Goal: Task Accomplishment & Management: Manage account settings

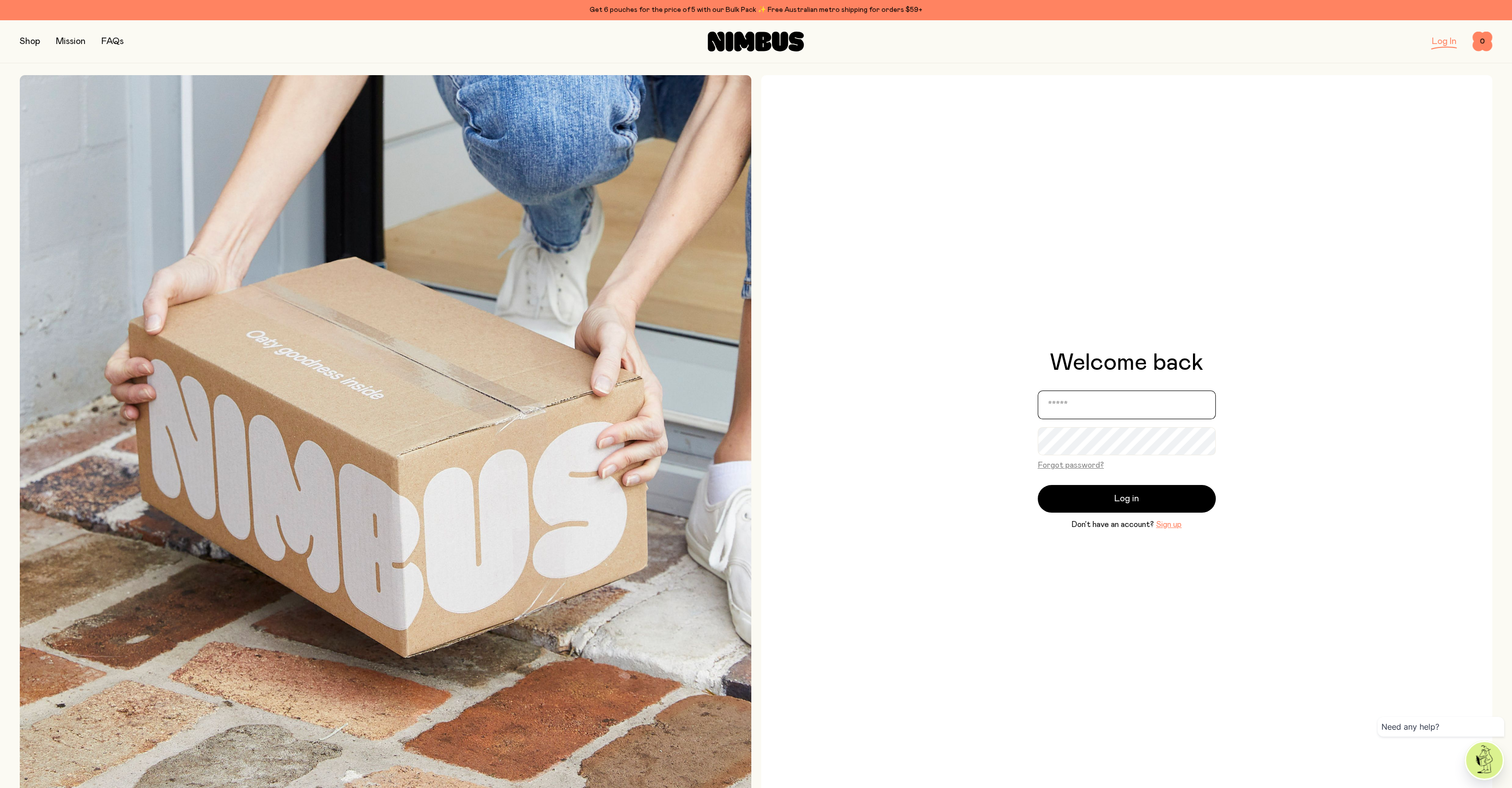
click at [1113, 401] on input "email" at bounding box center [1126, 405] width 178 height 29
type input "**********"
click at [1038, 485] on button "Log in" at bounding box center [1126, 499] width 178 height 28
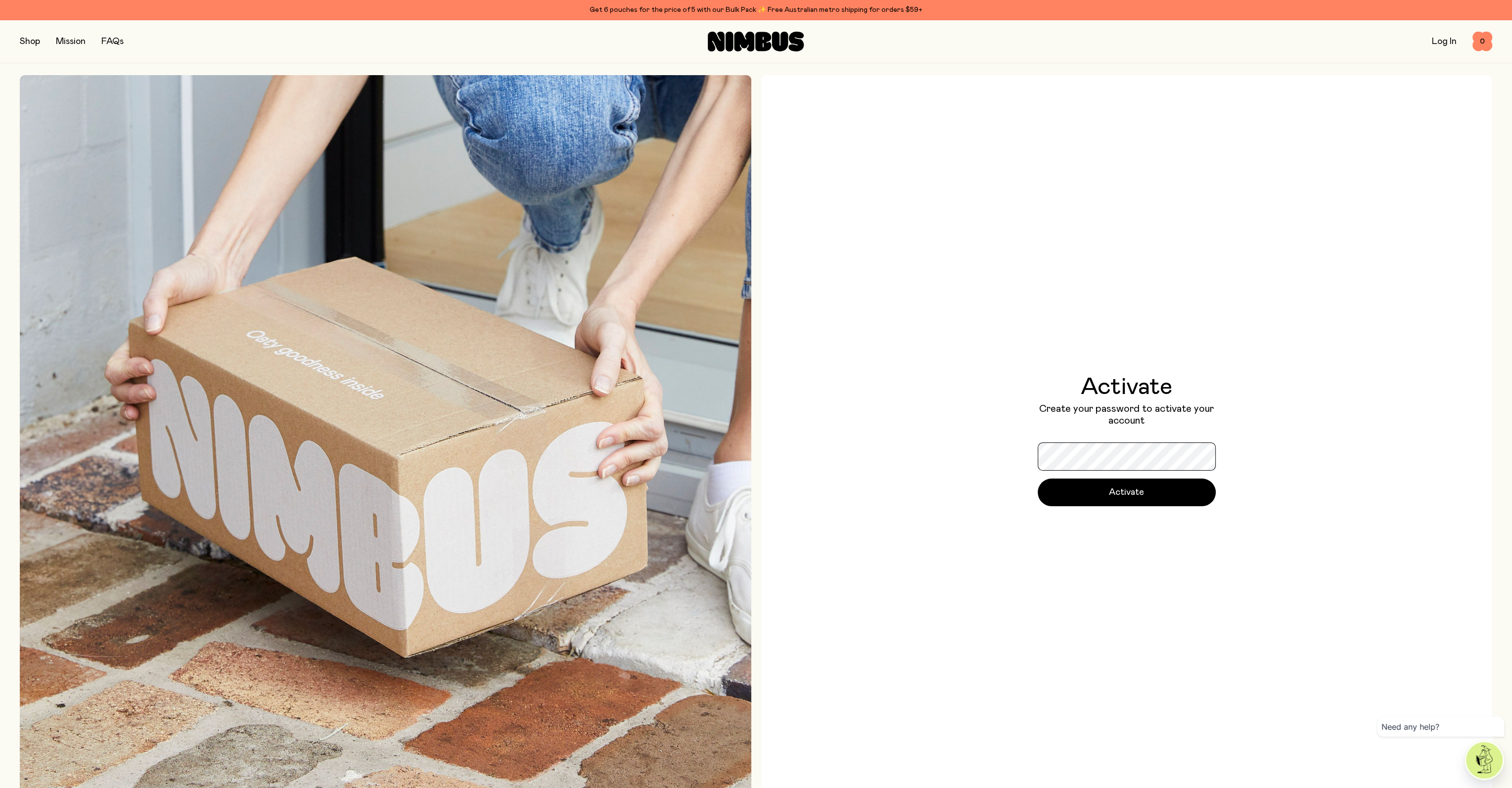
click at [1038, 478] on button "Activate" at bounding box center [1126, 492] width 178 height 28
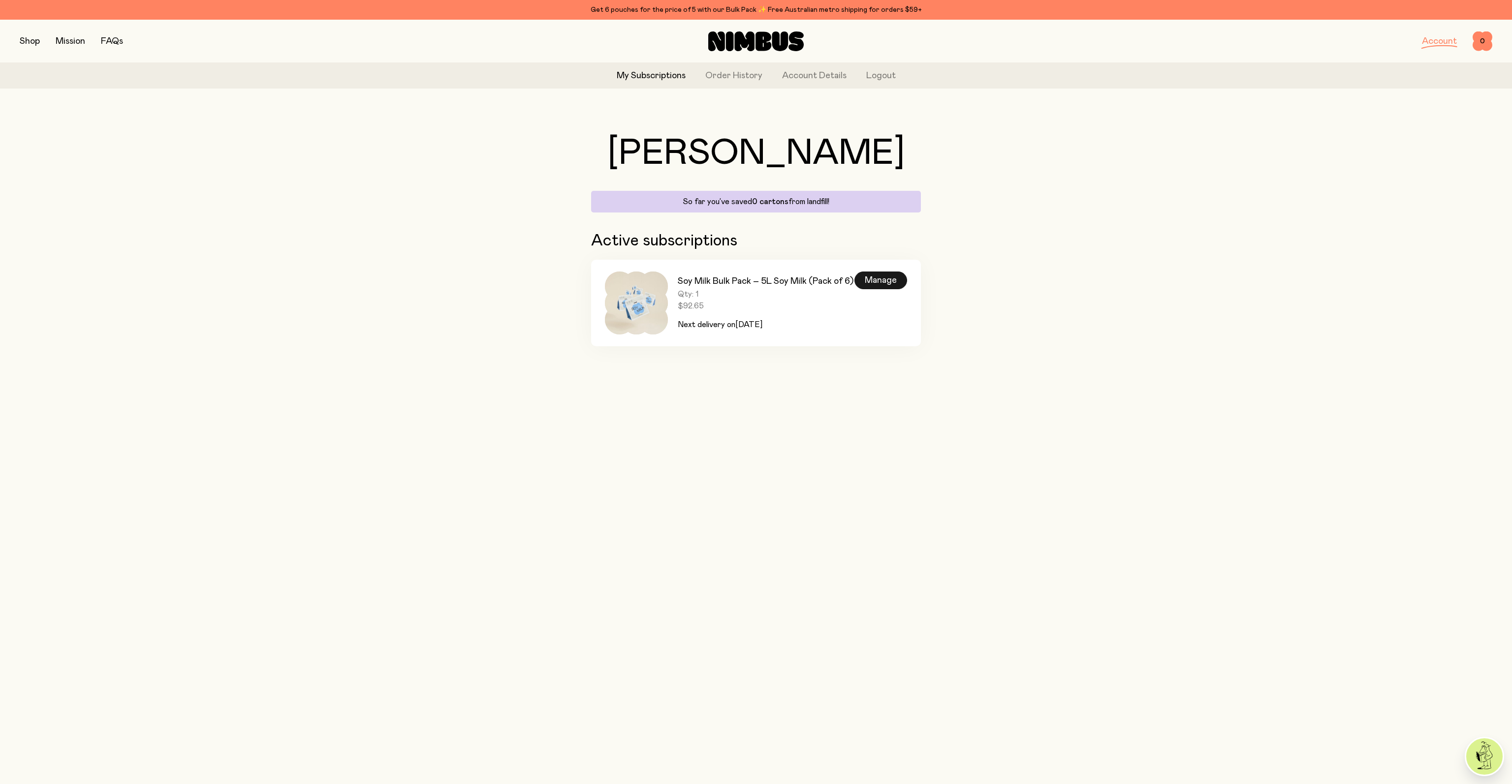
click at [894, 280] on div "Manage" at bounding box center [881, 281] width 53 height 17
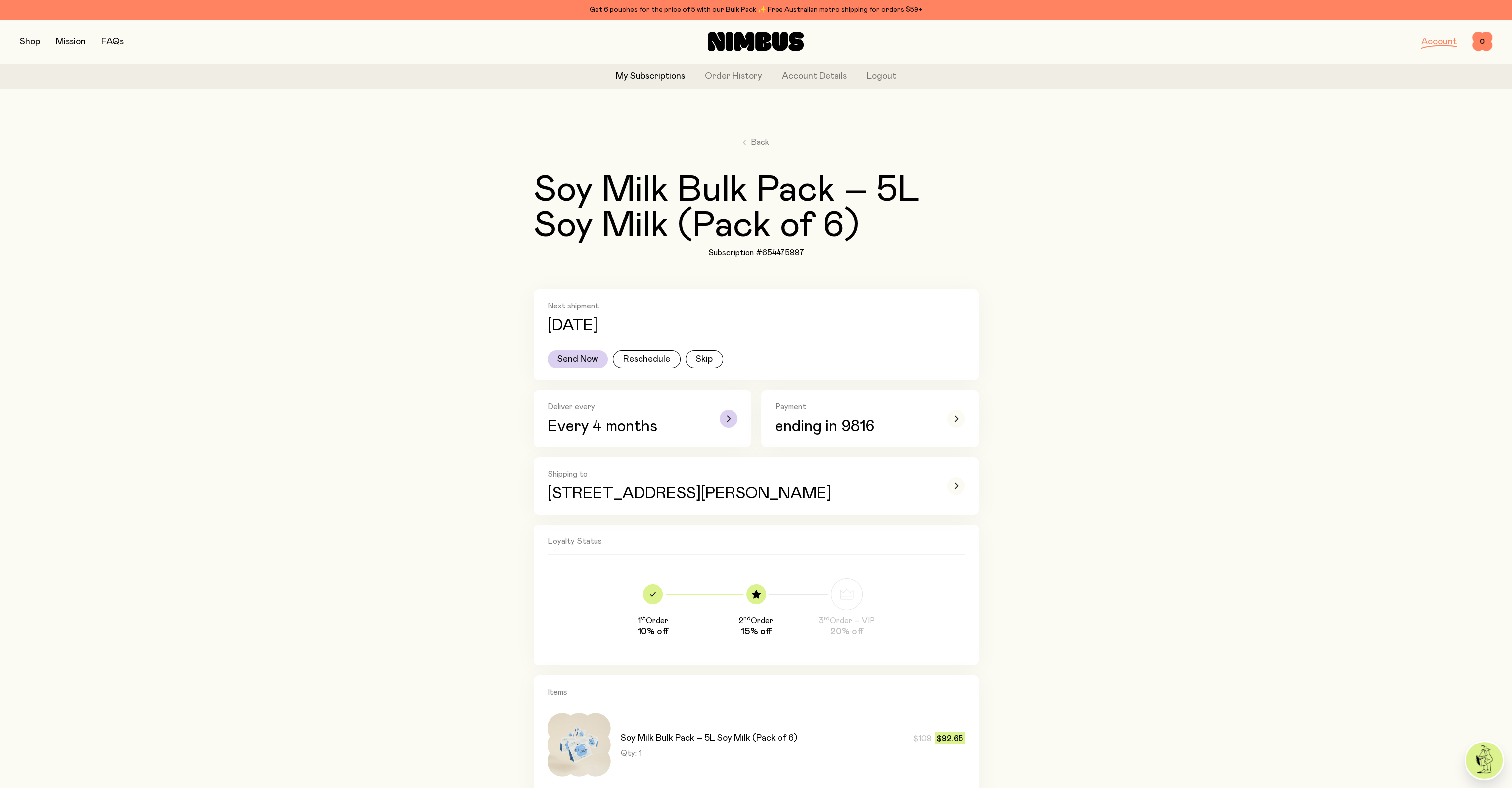
click at [714, 417] on div "Deliver every Every 4 months" at bounding box center [643, 419] width 190 height 34
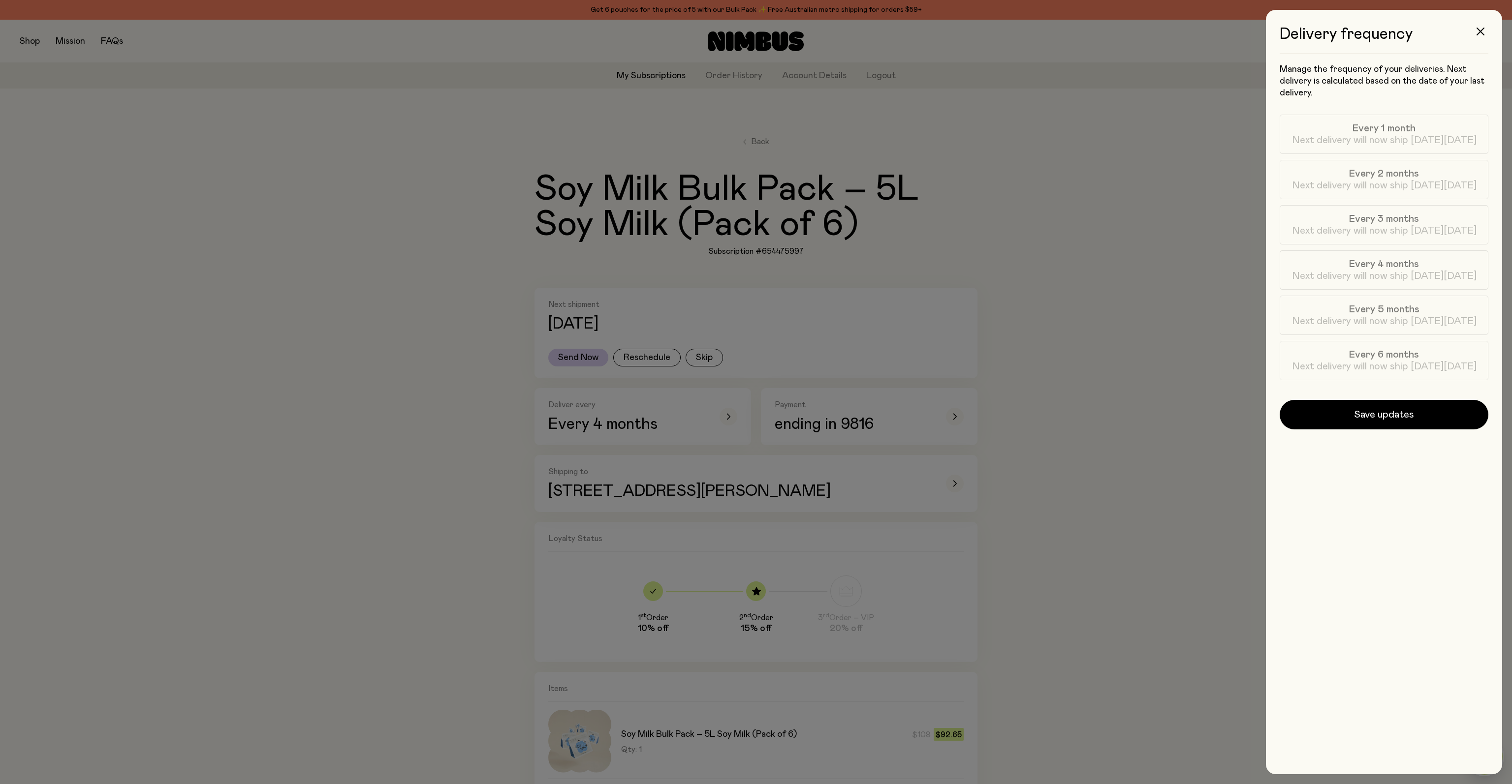
click at [1219, 398] on div at bounding box center [756, 392] width 1512 height 784
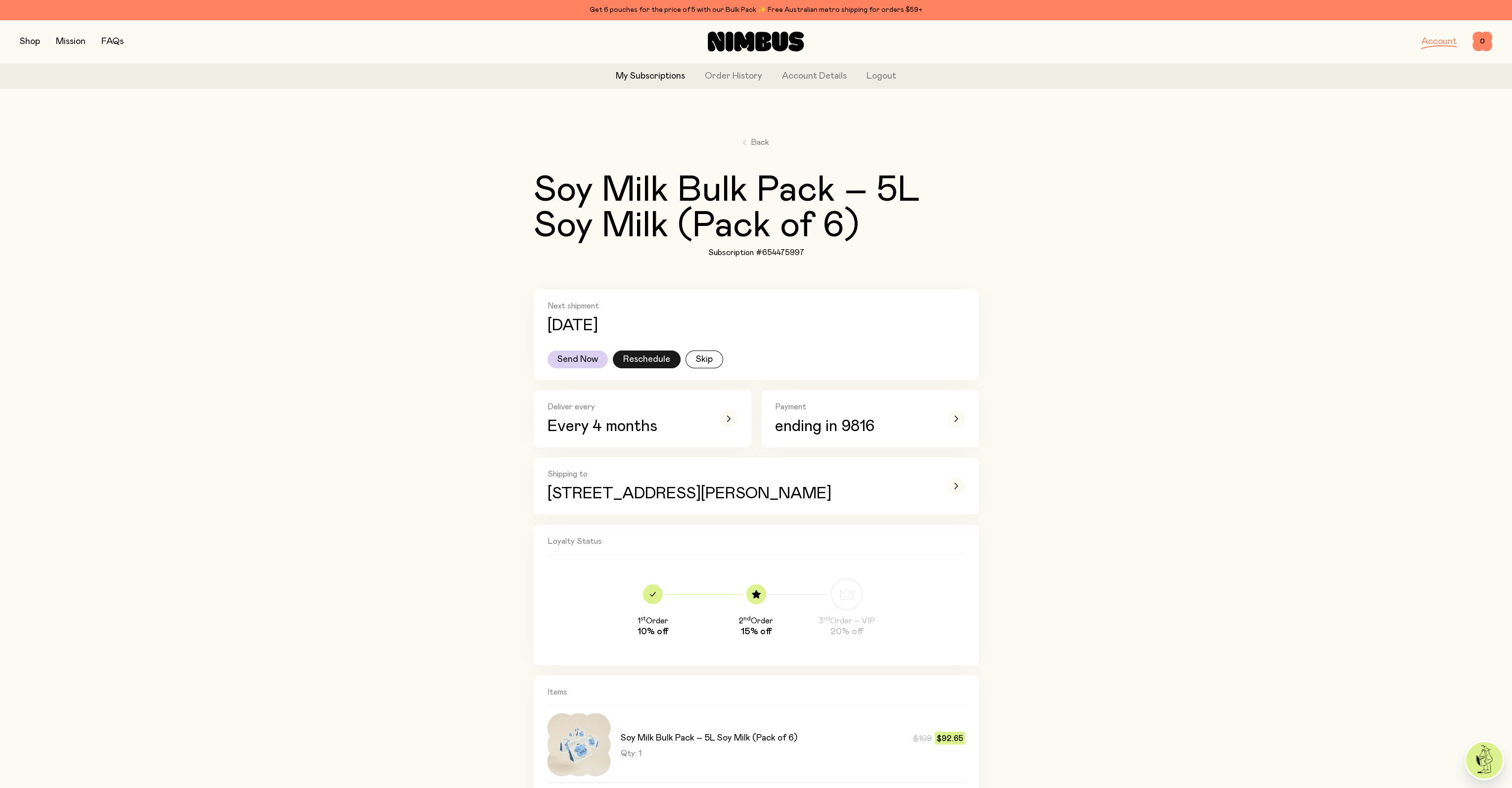
click at [677, 357] on button "Reschedule" at bounding box center [647, 359] width 68 height 17
select select "*"
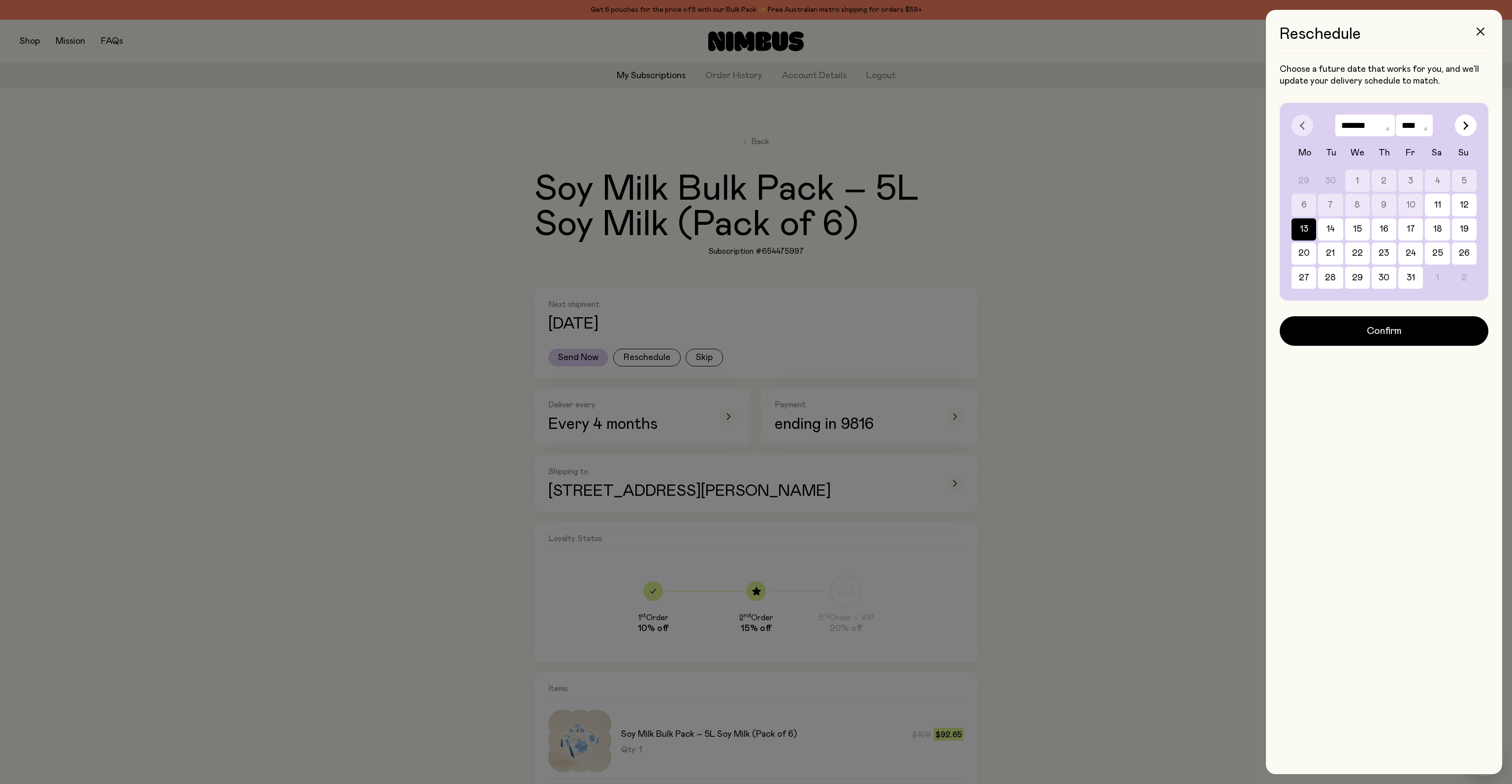
click at [1170, 347] on div at bounding box center [756, 392] width 1512 height 784
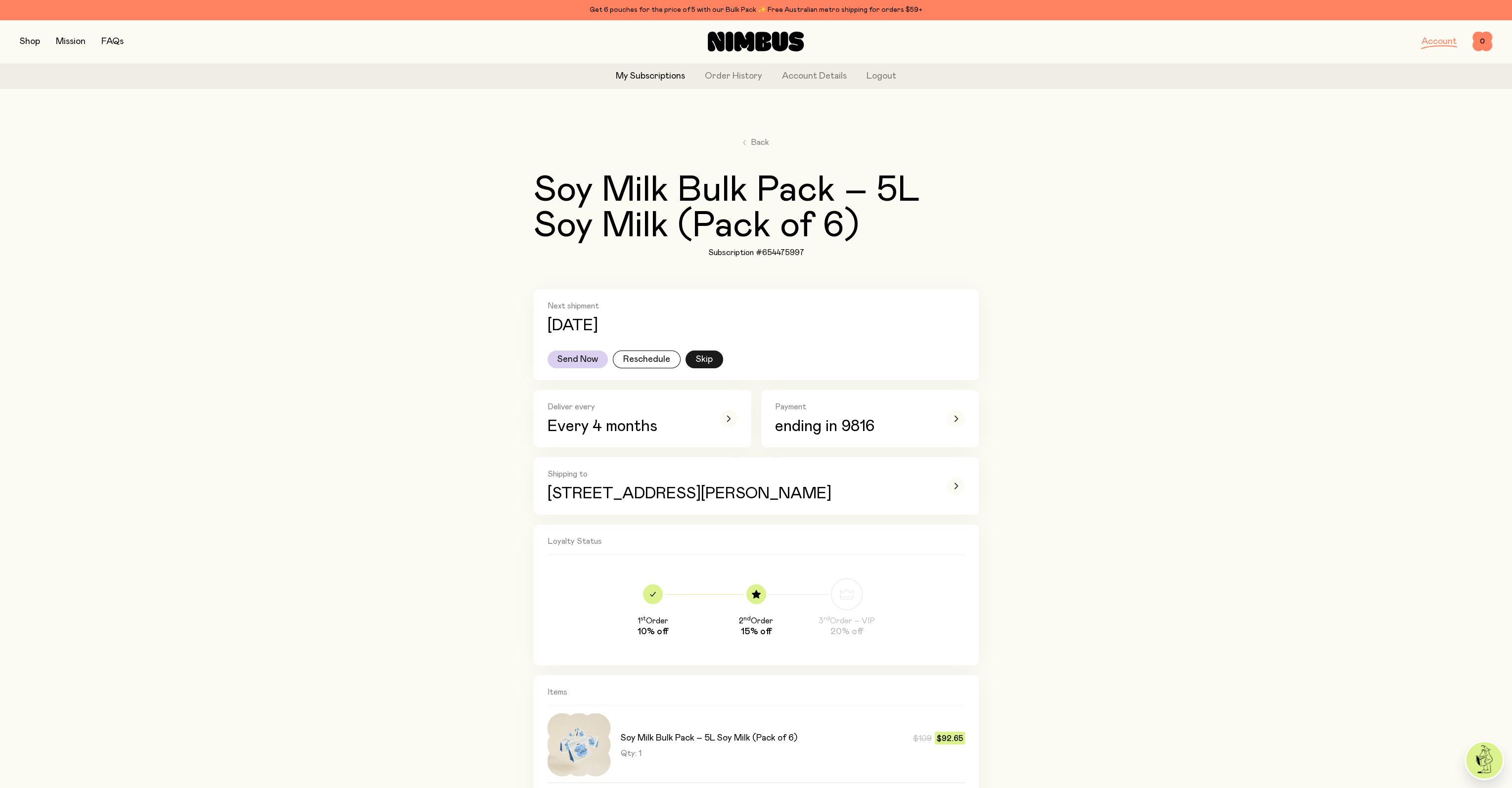
click at [704, 363] on button "Skip" at bounding box center [705, 359] width 38 height 17
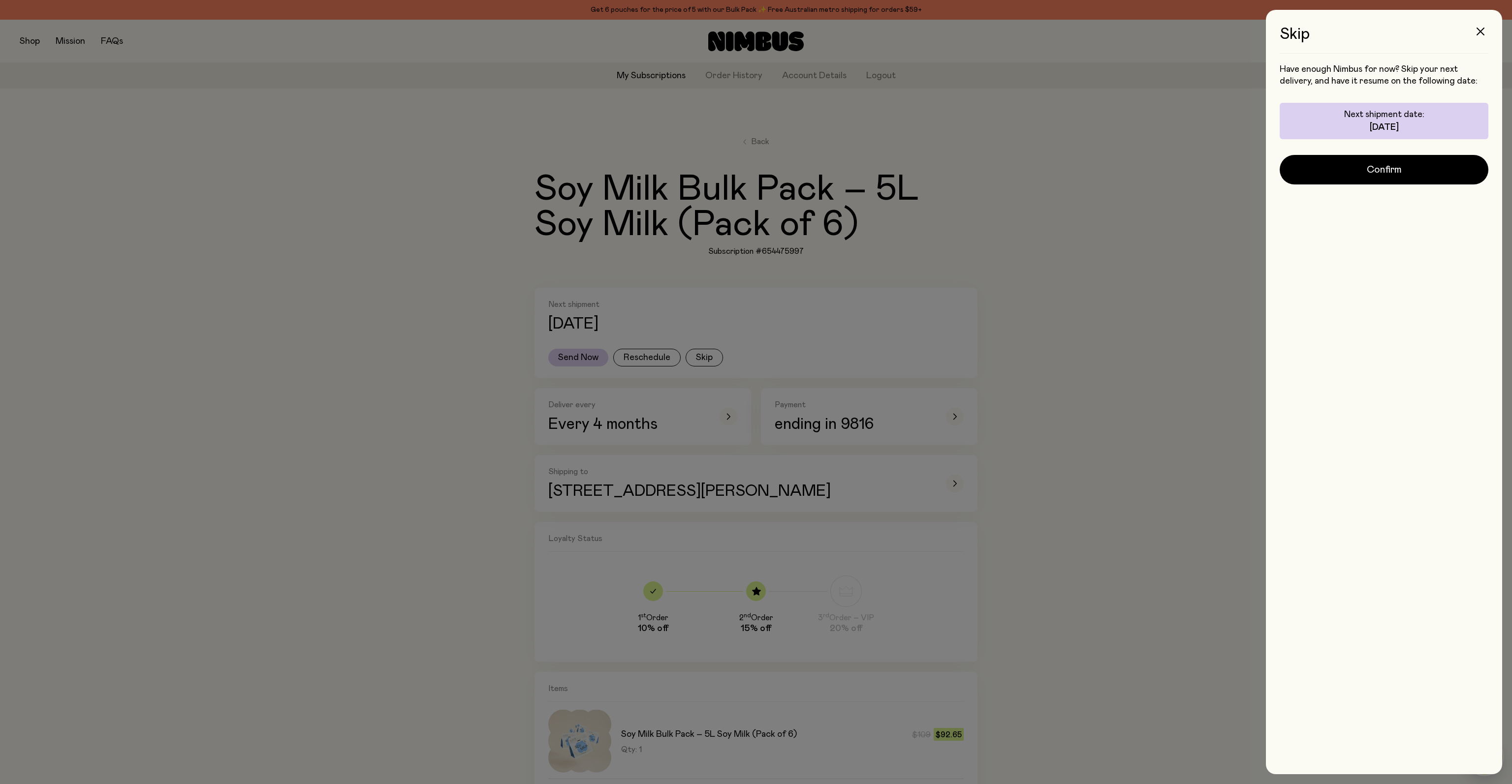
click at [1335, 187] on div "Have enough Nimbus for now? Skip your next delivery, and have it resume on the …" at bounding box center [1384, 411] width 209 height 695
click at [1343, 175] on button "Confirm" at bounding box center [1384, 169] width 209 height 29
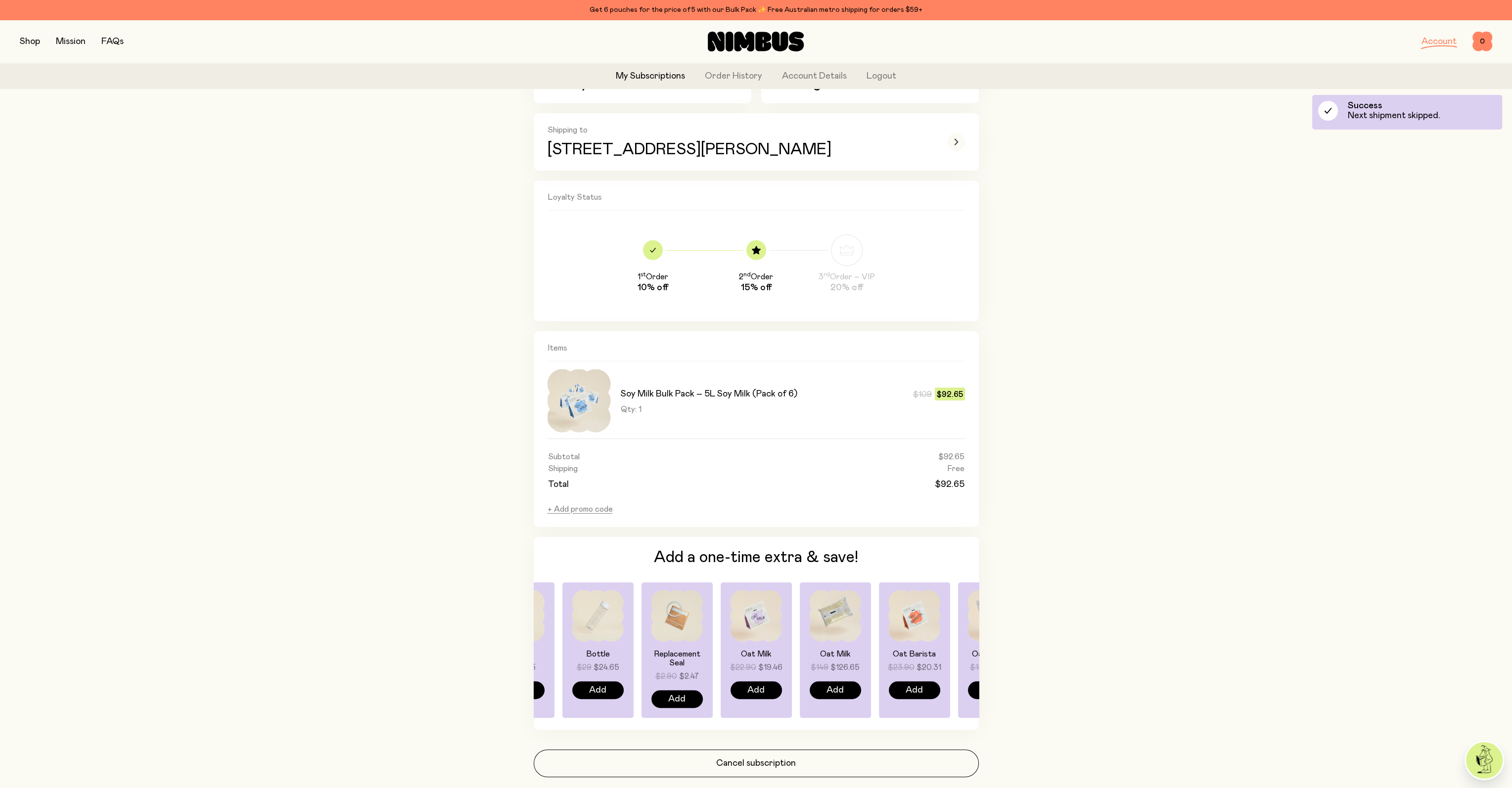
scroll to position [372, 0]
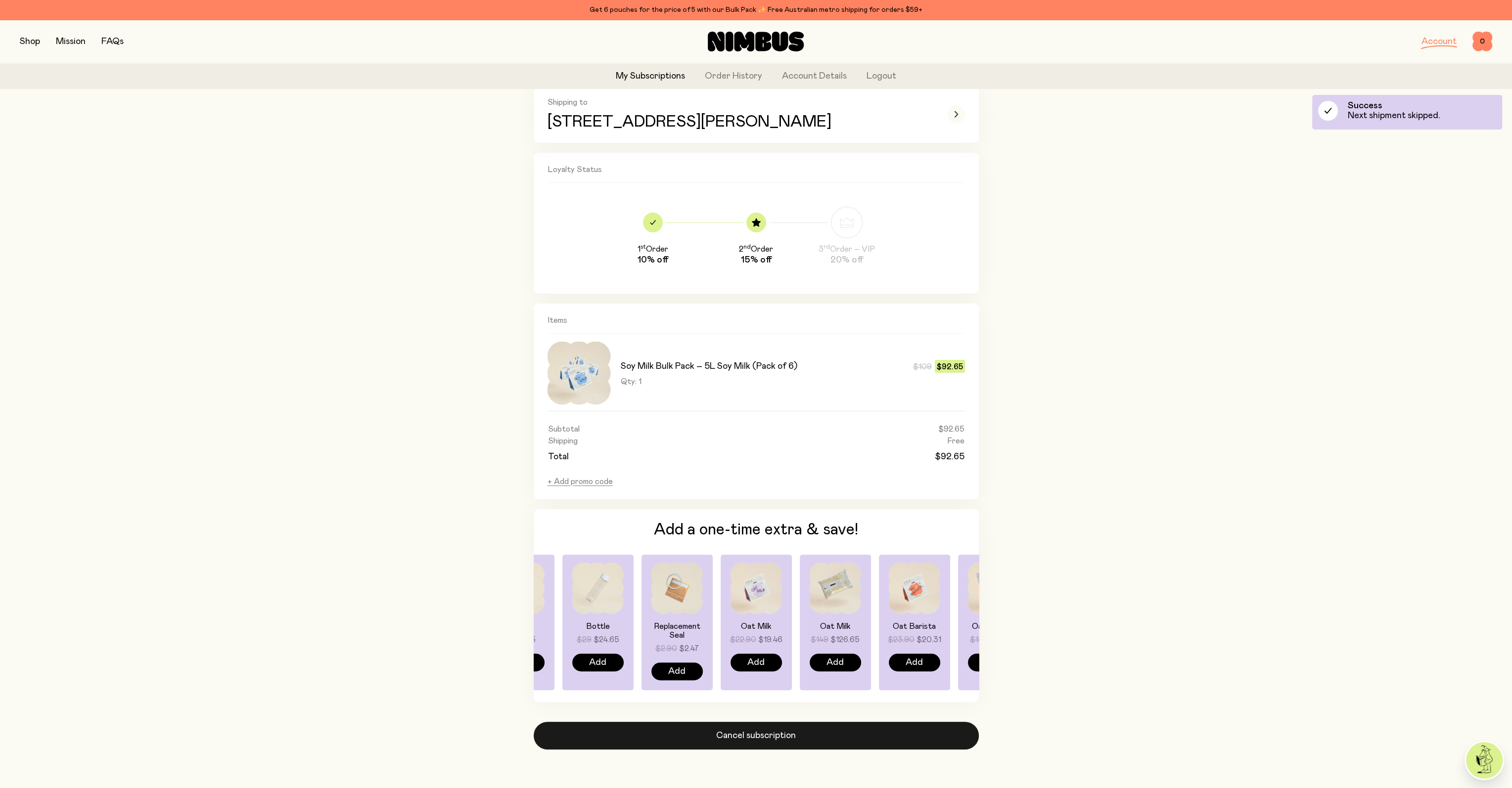
click at [755, 738] on button "Cancel subscription" at bounding box center [756, 736] width 445 height 28
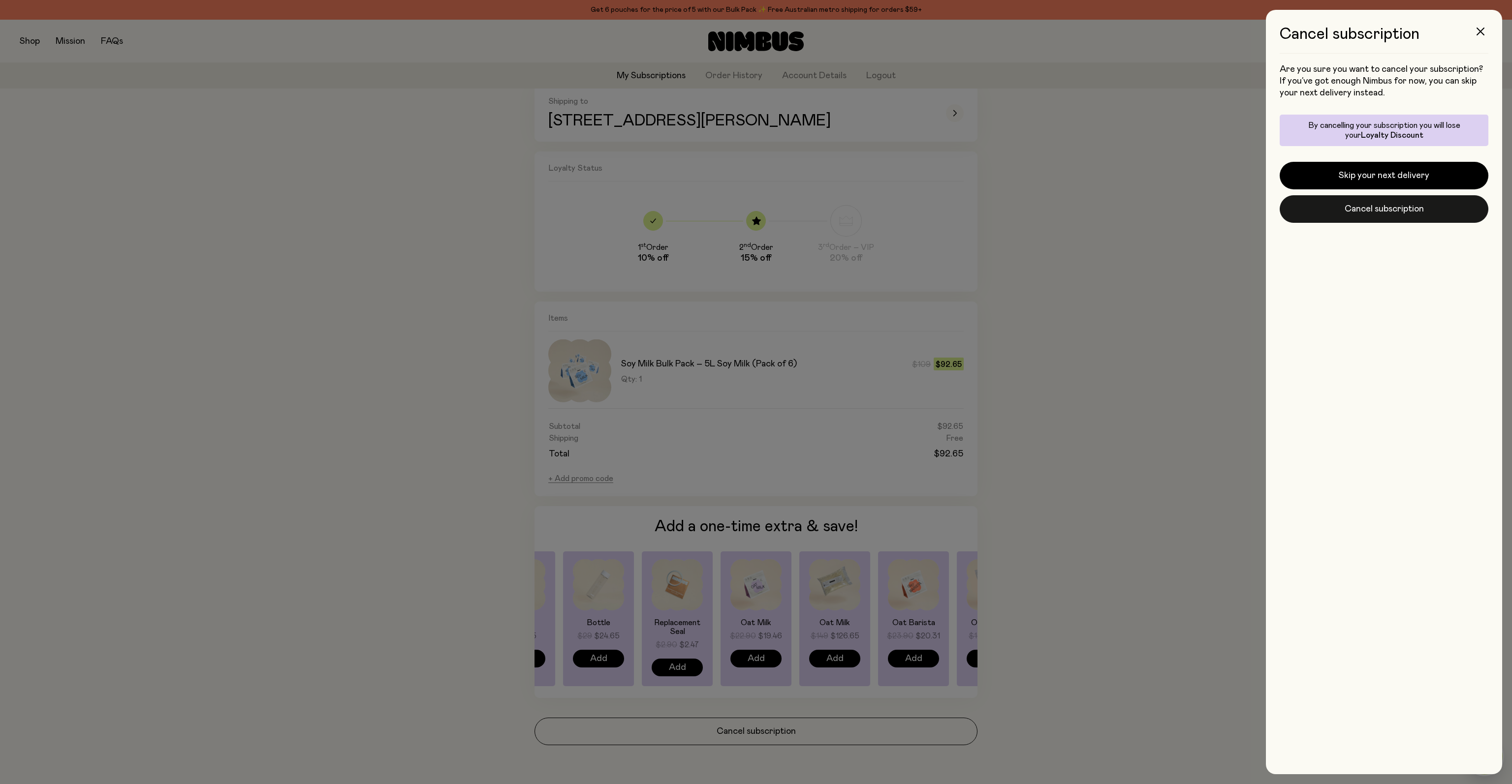
click at [1347, 207] on button "Cancel subscription" at bounding box center [1384, 209] width 209 height 27
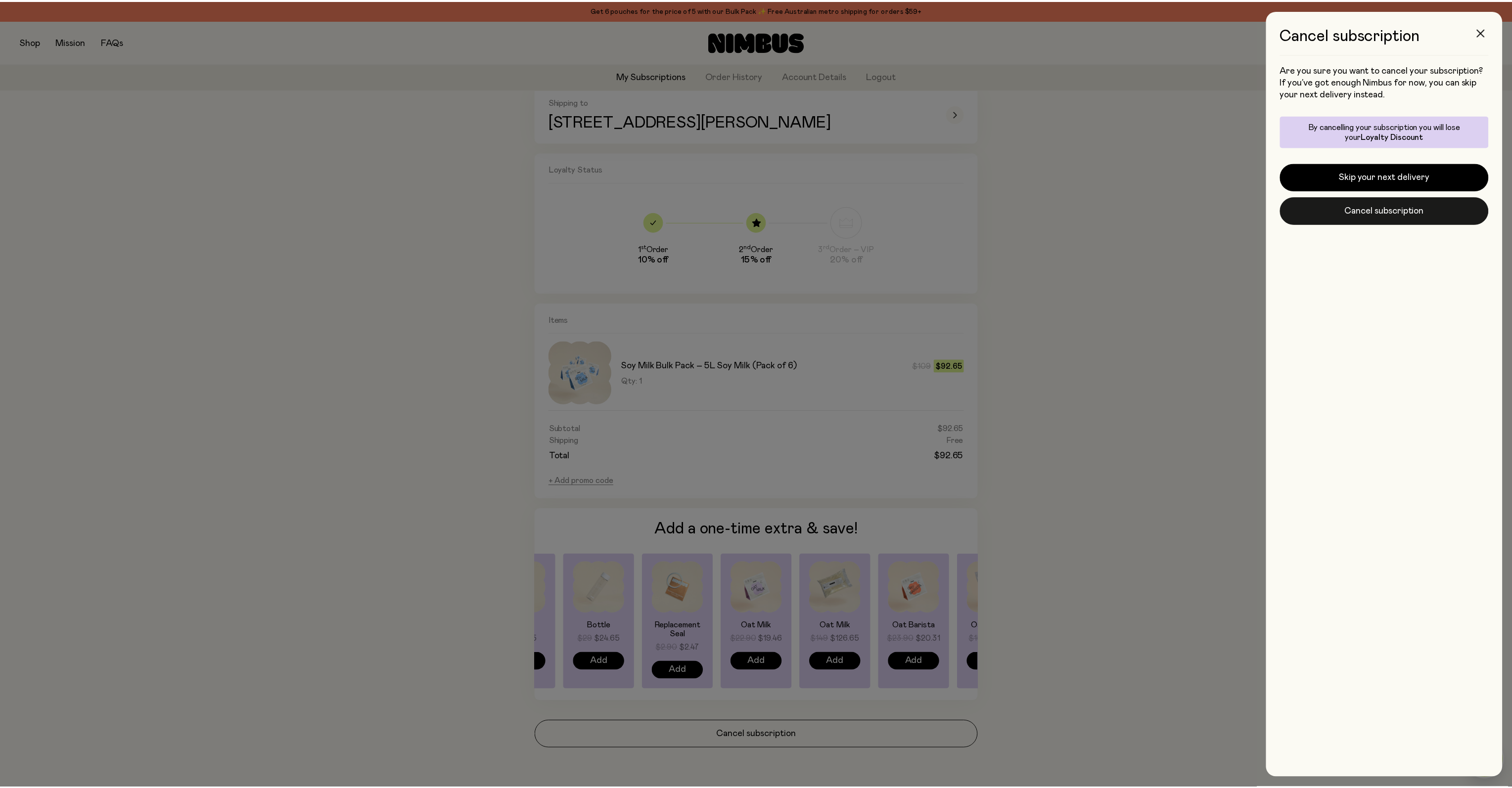
scroll to position [372, 0]
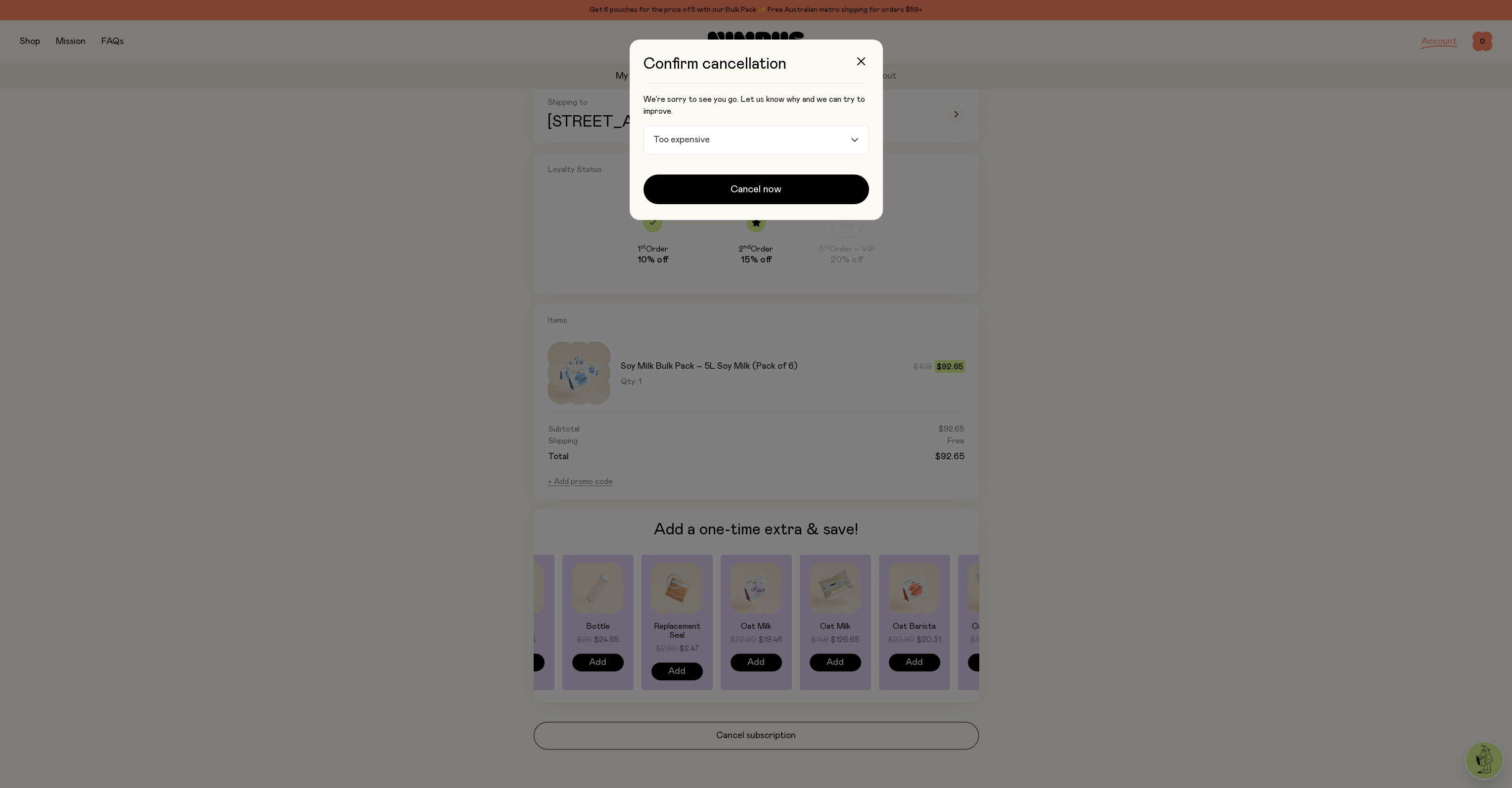
click at [824, 135] on input "Search for option" at bounding box center [781, 140] width 136 height 29
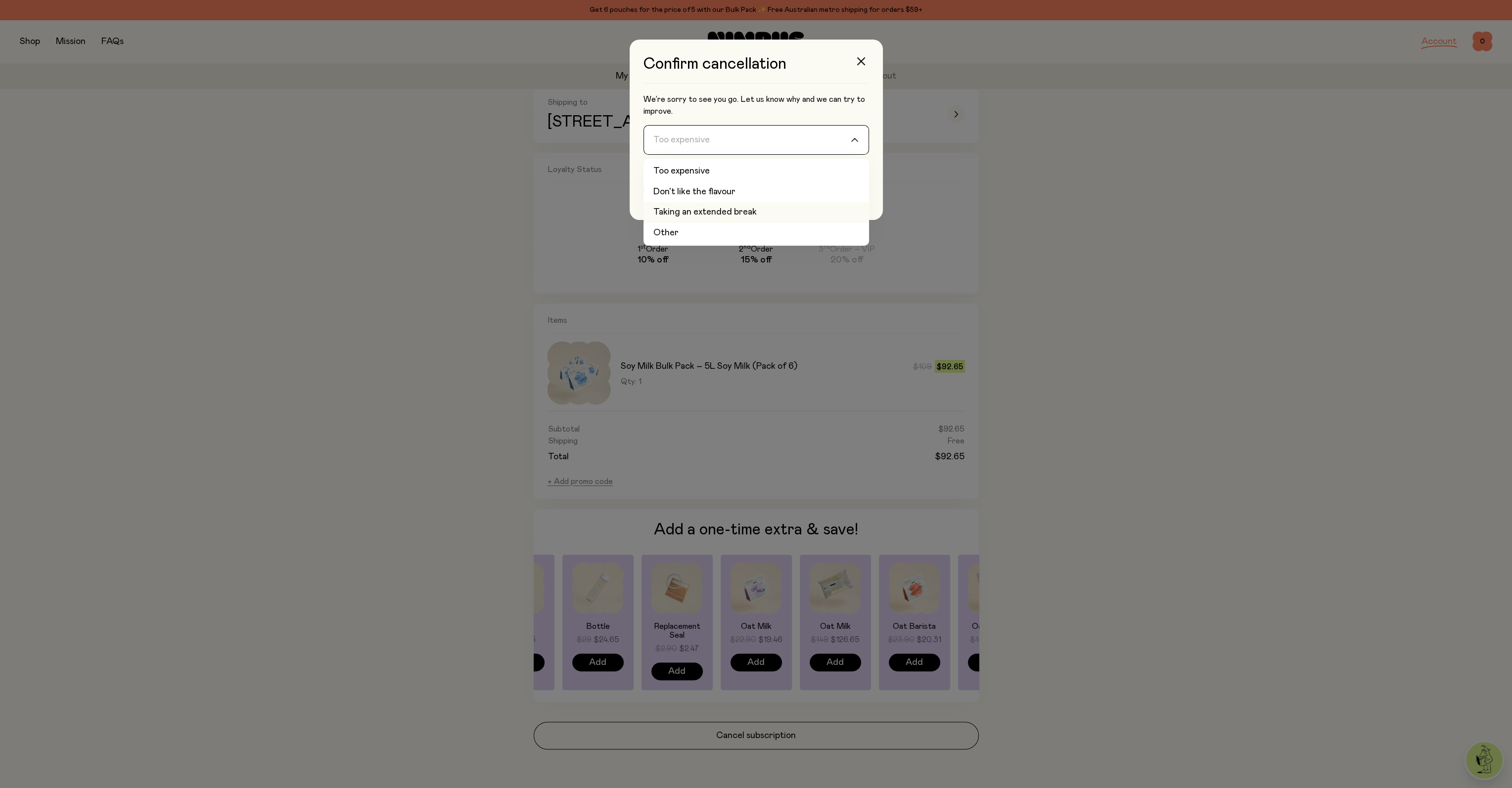
click at [771, 205] on li "Taking an extended break" at bounding box center [756, 213] width 225 height 21
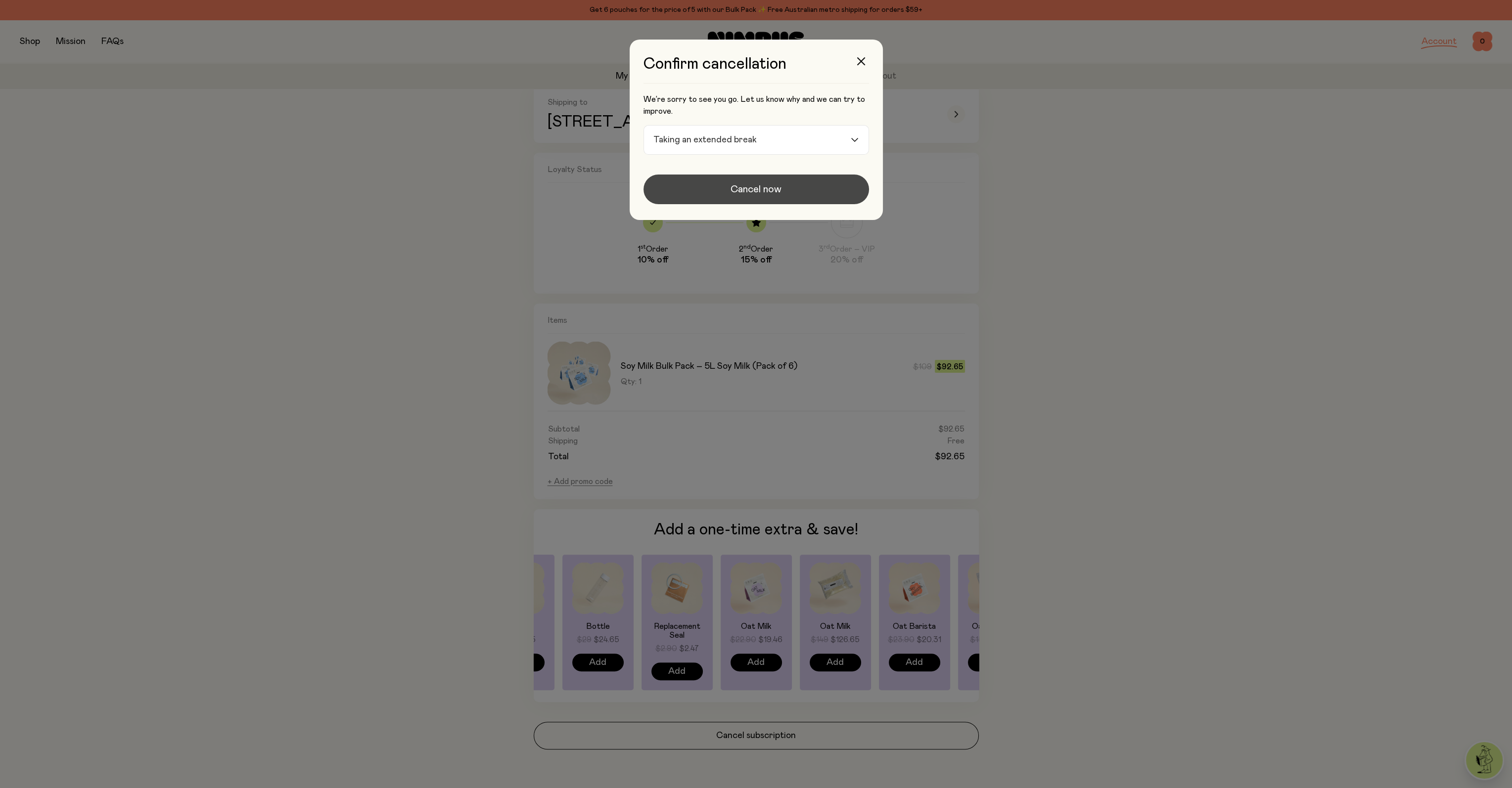
click at [776, 199] on button "Cancel now" at bounding box center [756, 189] width 225 height 30
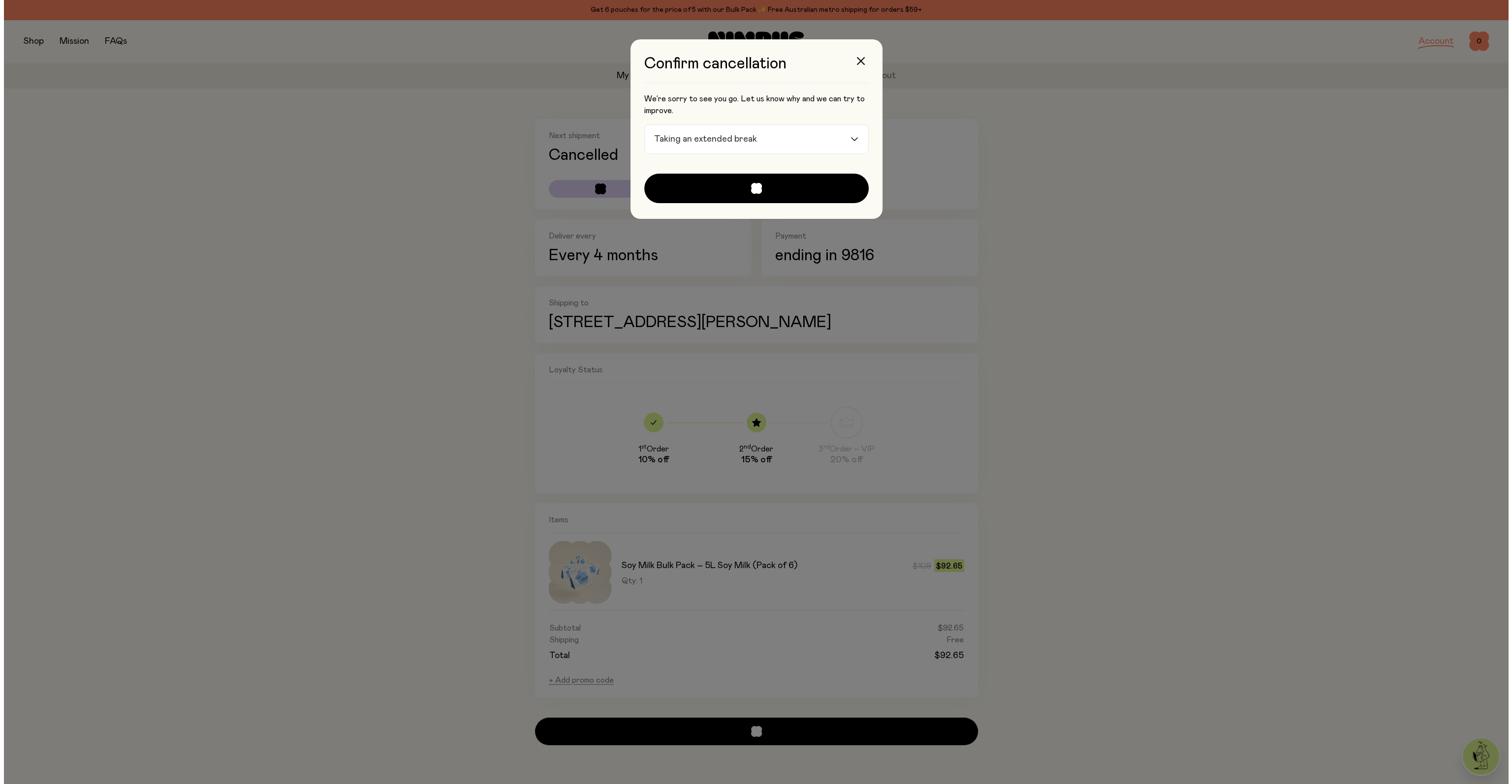
scroll to position [0, 0]
